Goal: Transaction & Acquisition: Purchase product/service

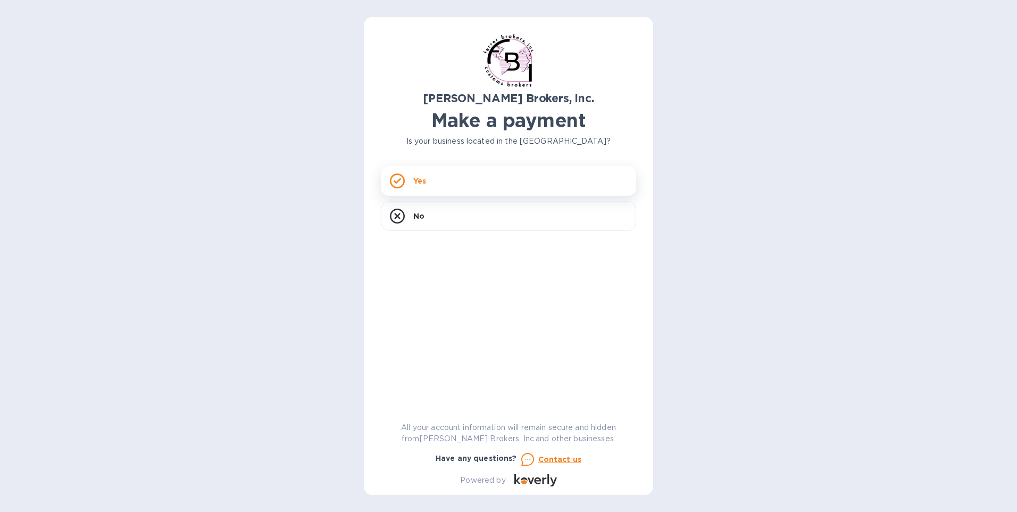
click at [491, 180] on div "Yes" at bounding box center [508, 181] width 255 height 30
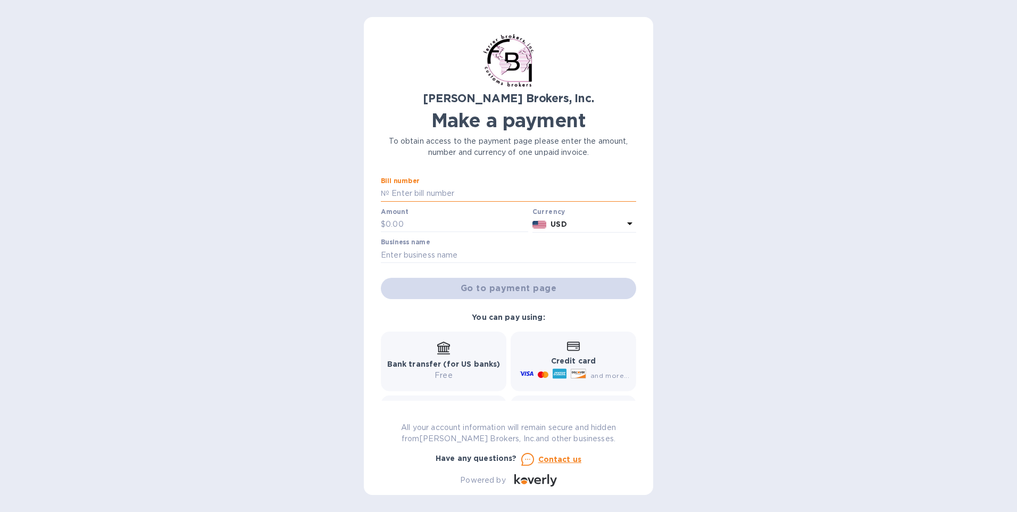
click at [495, 191] on input "text" at bounding box center [512, 194] width 247 height 16
click at [497, 189] on input "text" at bounding box center [512, 194] width 247 height 16
click at [811, 130] on div "[PERSON_NAME] Brokers, Inc. Make a payment To obtain access to the payment page…" at bounding box center [508, 256] width 1017 height 512
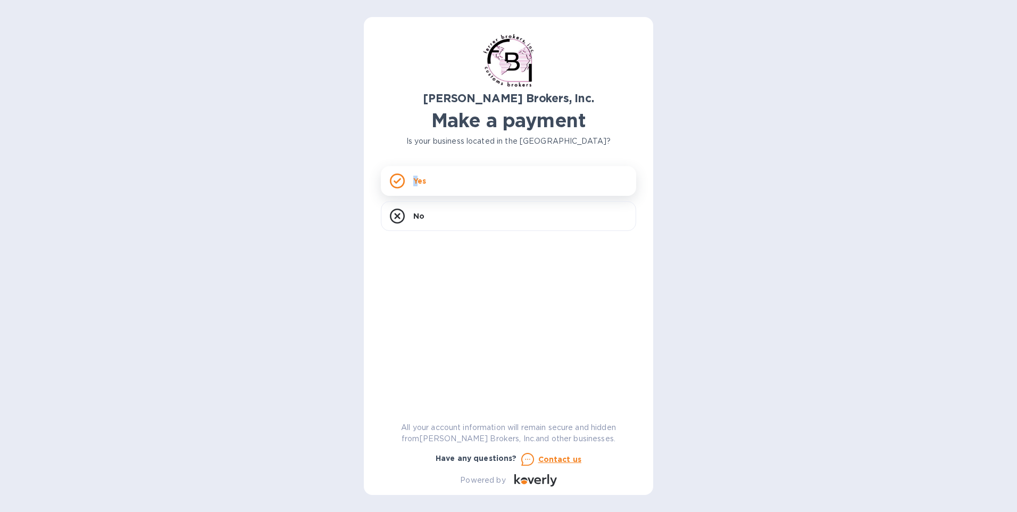
click at [416, 178] on p "Yes" at bounding box center [419, 181] width 13 height 11
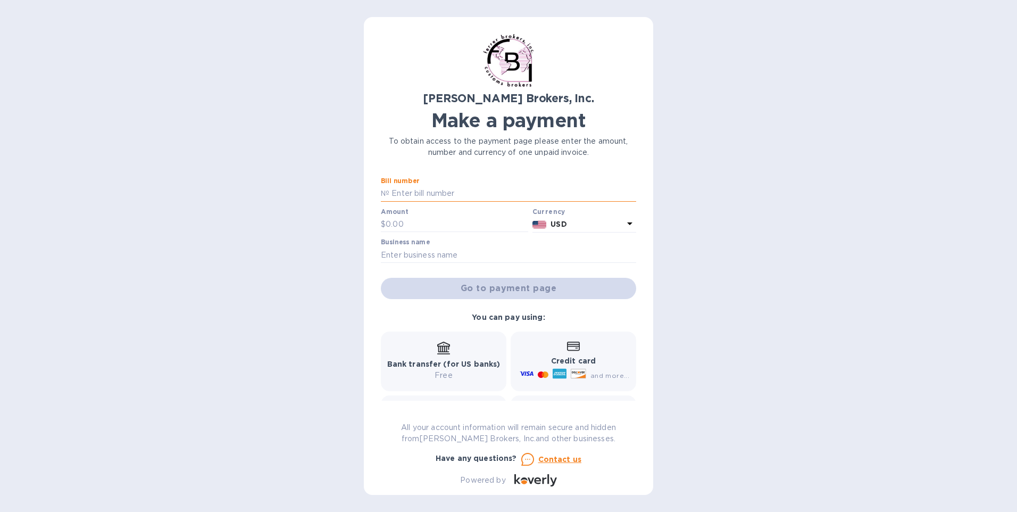
click at [470, 191] on input "text" at bounding box center [512, 194] width 247 height 16
type input "297097"
click at [454, 221] on input "text" at bounding box center [457, 224] width 143 height 16
type input "986.92"
click at [456, 255] on input "text" at bounding box center [508, 255] width 255 height 16
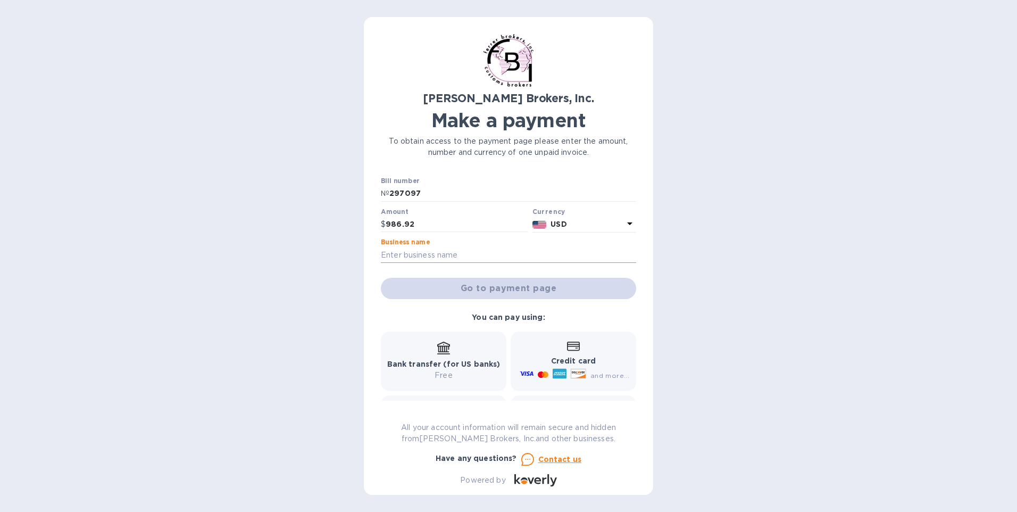
type input "p"
click at [456, 257] on input "text" at bounding box center [508, 255] width 255 height 16
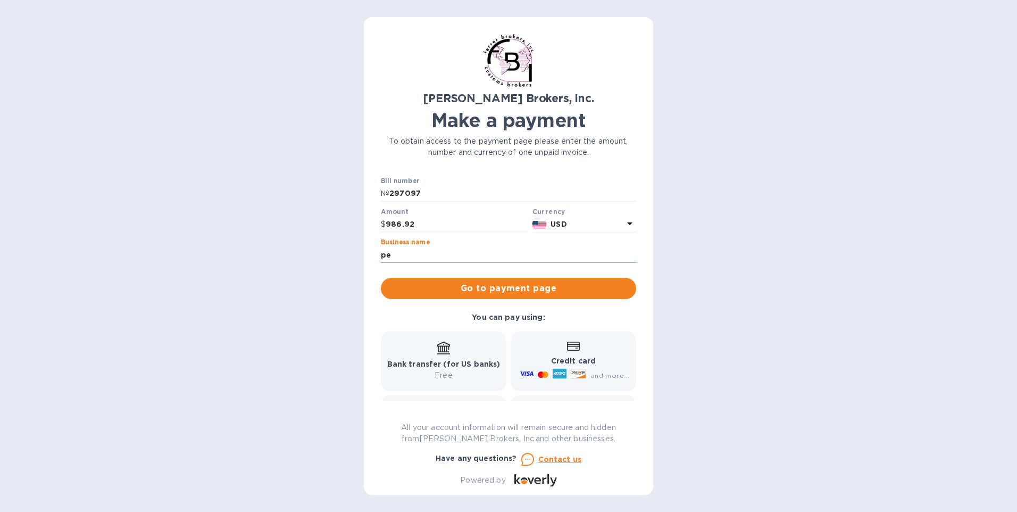
type input "p"
type input "PEELEMAN MCLAUGHLIN ENT"
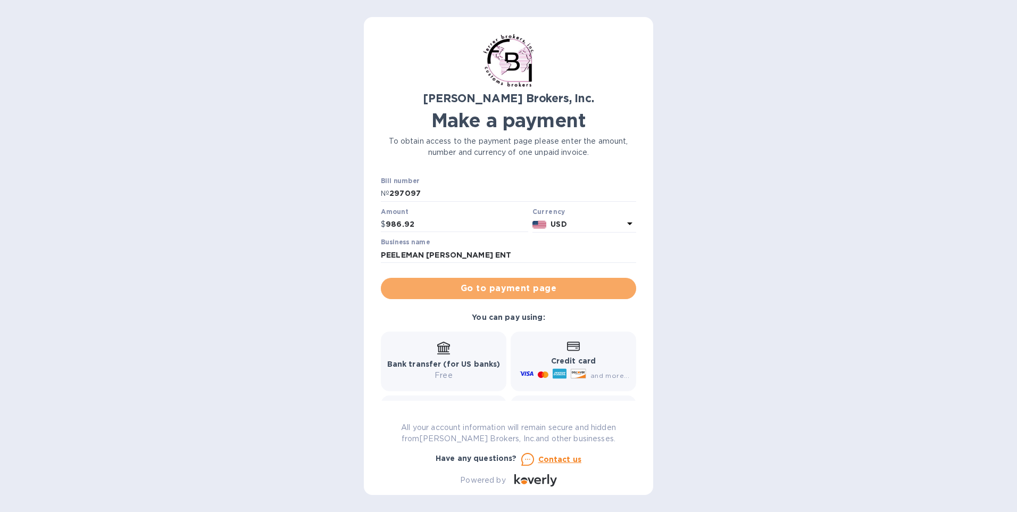
click at [518, 291] on span "Go to payment page" at bounding box center [508, 288] width 238 height 13
